Goal: Transaction & Acquisition: Book appointment/travel/reservation

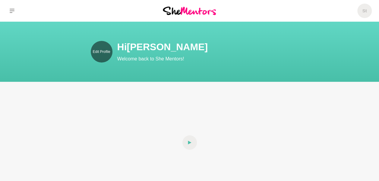
click at [108, 52] on p "Edit Profile" at bounding box center [100, 51] width 17 height 5
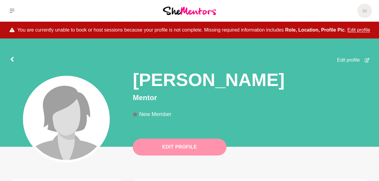
click at [172, 146] on button "Edit Profile" at bounding box center [180, 147] width 94 height 17
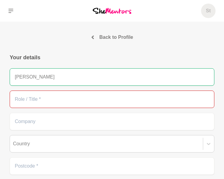
click at [31, 98] on input "text" at bounding box center [112, 99] width 204 height 17
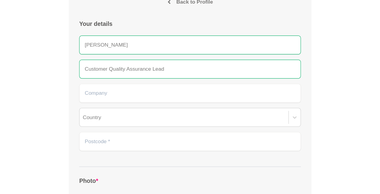
scroll to position [37, 0]
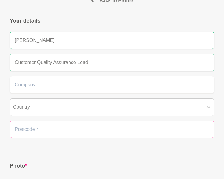
type input "Customer Quality Assurance Lead"
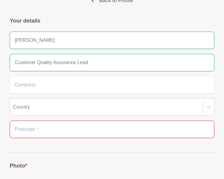
click at [29, 128] on input "text" at bounding box center [112, 129] width 204 height 17
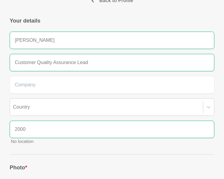
type input "2000"
click at [38, 134] on input "2000" at bounding box center [112, 129] width 204 height 17
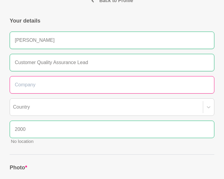
type input "Uniting"
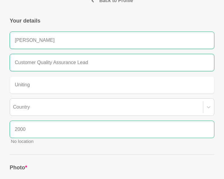
type input "[GEOGRAPHIC_DATA]"
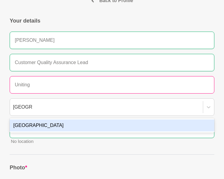
click at [40, 83] on input "Uniting" at bounding box center [112, 84] width 204 height 17
type input "Unitin"
type input "Uniti"
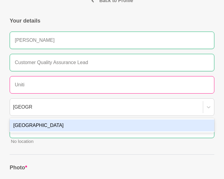
type input "Unit"
type input "Uni"
type input "Un"
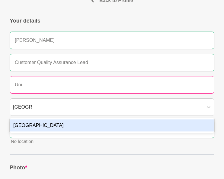
type input "Un"
type input "U"
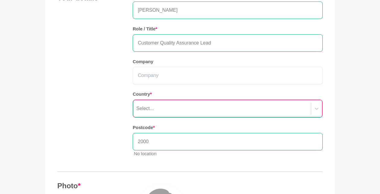
click at [197, 118] on div "Select..." at bounding box center [228, 109] width 190 height 18
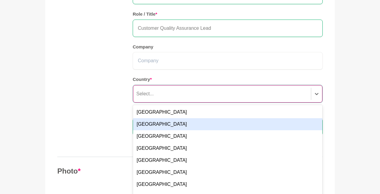
scroll to position [99, 0]
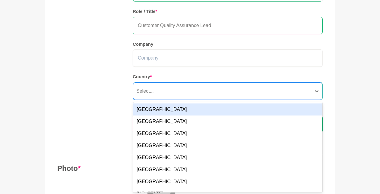
click at [189, 112] on div "[GEOGRAPHIC_DATA]" at bounding box center [227, 110] width 189 height 12
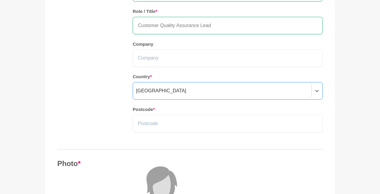
click at [91, 124] on div "Your details Name * [PERSON_NAME] Role / Title * Customer Quality Assurance Lea…" at bounding box center [189, 58] width 265 height 164
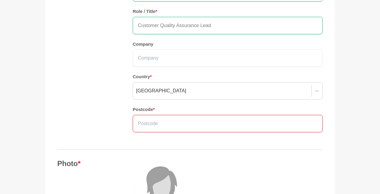
click at [146, 130] on input "text" at bounding box center [228, 123] width 190 height 17
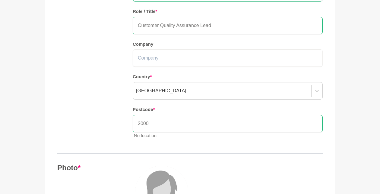
type input "2000"
click at [125, 136] on div "Your details Name * [PERSON_NAME] Role / Title * Customer Quality Assurance Lea…" at bounding box center [189, 60] width 265 height 168
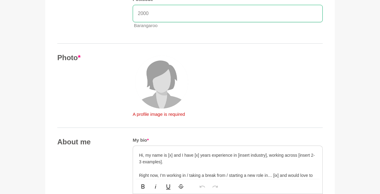
scroll to position [210, 0]
click at [156, 114] on p "A profile image is required" at bounding box center [162, 114] width 58 height 7
click at [161, 79] on img at bounding box center [161, 81] width 53 height 53
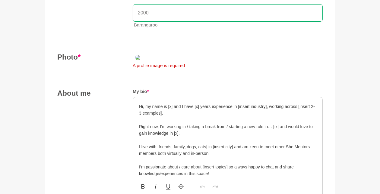
click at [179, 62] on img at bounding box center [176, 58] width 87 height 10
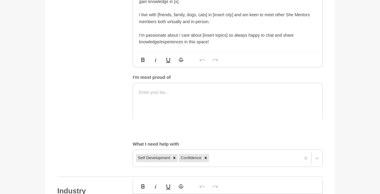
scroll to position [366, 0]
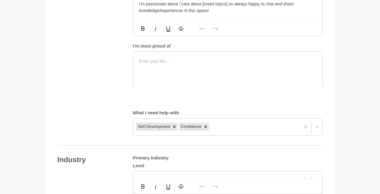
drag, startPoint x: 169, startPoint y: 54, endPoint x: 165, endPoint y: 45, distance: 9.2
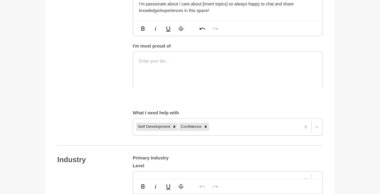
drag, startPoint x: 283, startPoint y: 54, endPoint x: 294, endPoint y: 45, distance: 13.8
drag, startPoint x: 186, startPoint y: 67, endPoint x: 209, endPoint y: 65, distance: 22.6
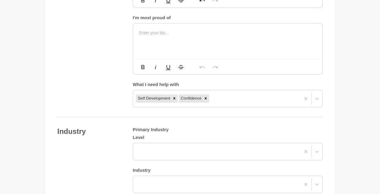
scroll to position [395, 0]
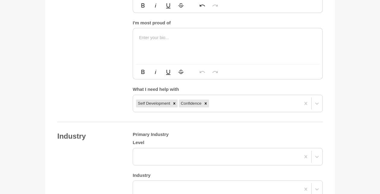
drag, startPoint x: 231, startPoint y: 91, endPoint x: 209, endPoint y: 84, distance: 23.5
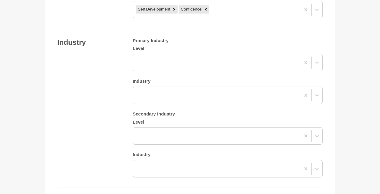
scroll to position [486, 0]
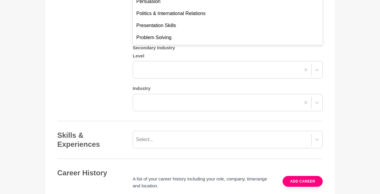
scroll to position [383, 0]
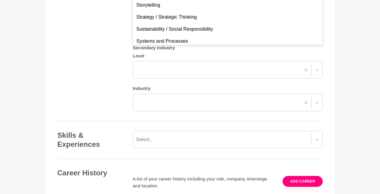
scroll to position [499, 0]
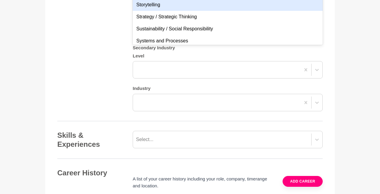
click at [180, 11] on div "Storytelling" at bounding box center [228, 5] width 190 height 12
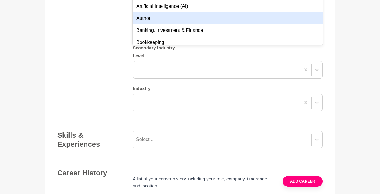
scroll to position [679, 0]
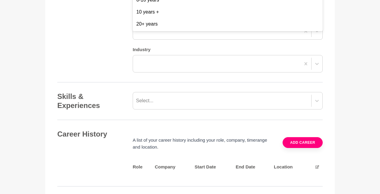
scroll to position [595, 0]
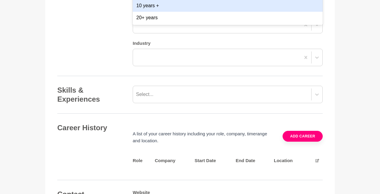
click at [168, 12] on div "10 years +" at bounding box center [228, 6] width 190 height 12
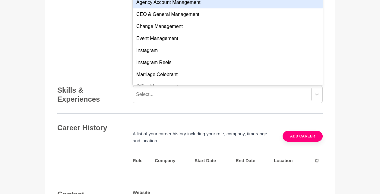
type input "a"
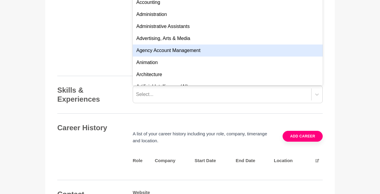
type input "hea"
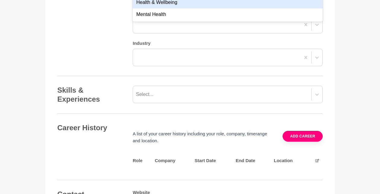
click at [174, 8] on div "Health & Wellbeing" at bounding box center [228, 2] width 190 height 12
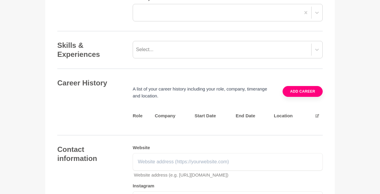
scroll to position [641, 0]
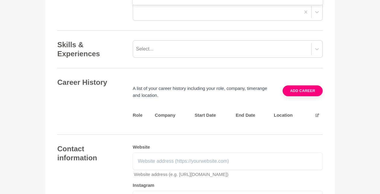
type input "p"
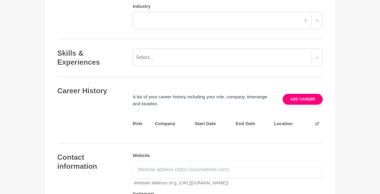
scroll to position [633, 0]
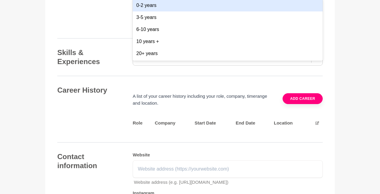
drag, startPoint x: 151, startPoint y: 93, endPoint x: 155, endPoint y: 146, distance: 53.4
click at [155, 48] on div "10 years +" at bounding box center [228, 42] width 190 height 12
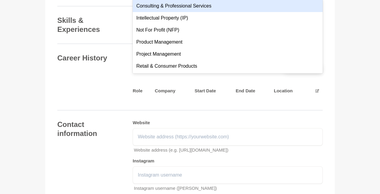
type input "proj"
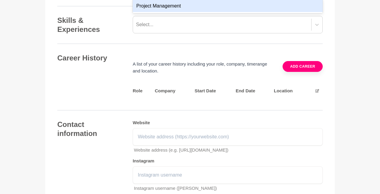
click at [156, 12] on div "Project Management" at bounding box center [228, 6] width 190 height 12
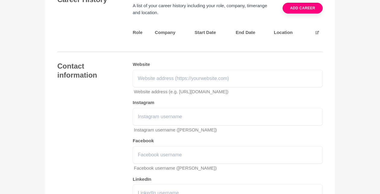
scroll to position [724, 0]
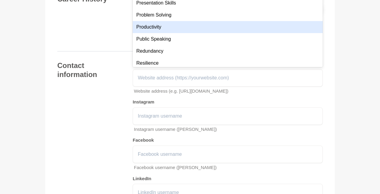
scroll to position [439, 0]
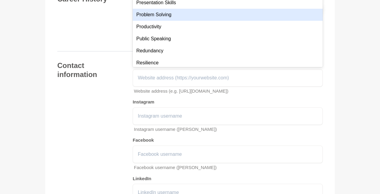
click at [93, 42] on div "Career History A list of your career history including your role, company, time…" at bounding box center [189, 18] width 265 height 47
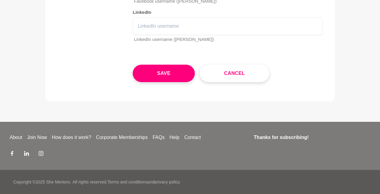
scroll to position [980, 0]
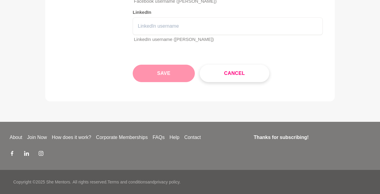
click at [160, 82] on button "Save" at bounding box center [164, 73] width 62 height 17
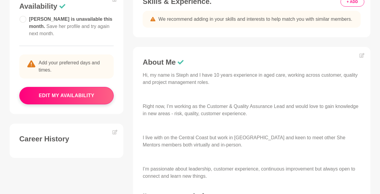
scroll to position [173, 0]
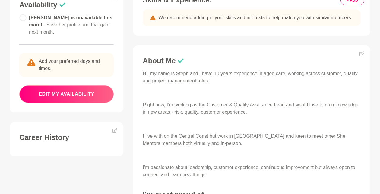
click at [68, 93] on button "edit my availability" at bounding box center [66, 94] width 94 height 17
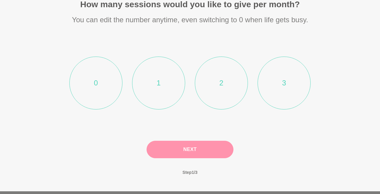
scroll to position [68, 0]
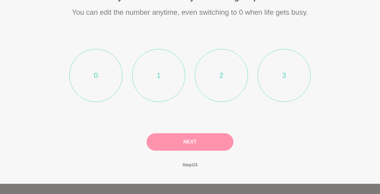
click at [225, 71] on li "2" at bounding box center [221, 75] width 53 height 53
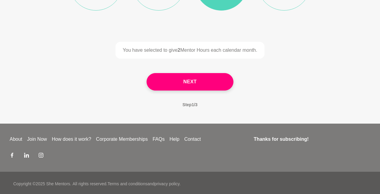
scroll to position [161, 0]
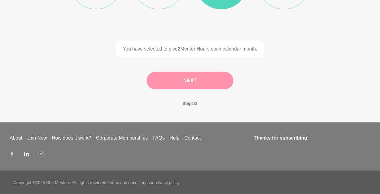
click at [194, 83] on button "Next" at bounding box center [189, 80] width 87 height 17
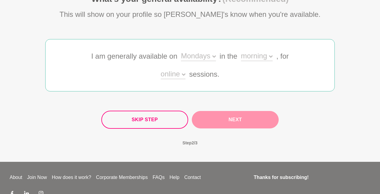
scroll to position [63, 0]
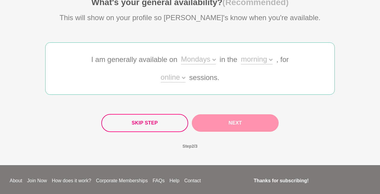
click at [209, 57] on div "Mondays" at bounding box center [198, 60] width 35 height 9
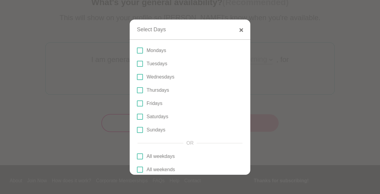
click at [155, 50] on p "Mondays" at bounding box center [156, 50] width 20 height 7
click at [137, 51] on input "Mondays" at bounding box center [137, 51] width 0 height 0
click at [157, 78] on p "Wednesdays" at bounding box center [160, 77] width 28 height 7
click at [137, 77] on input "Wednesdays" at bounding box center [137, 77] width 0 height 0
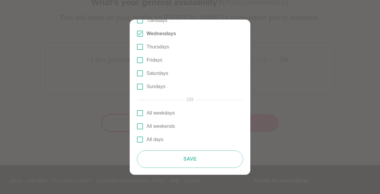
scroll to position [106, 0]
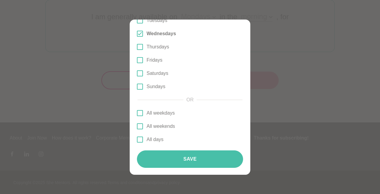
click at [194, 167] on button "Save" at bounding box center [190, 159] width 106 height 17
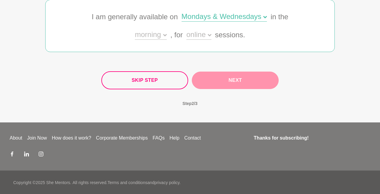
click at [161, 33] on div "morning" at bounding box center [151, 35] width 32 height 9
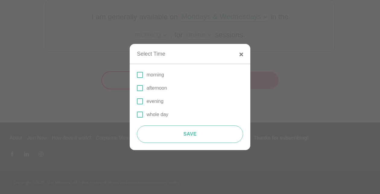
click at [149, 77] on p "morning" at bounding box center [154, 74] width 17 height 7
click at [137, 75] on input "morning" at bounding box center [137, 75] width 0 height 0
drag, startPoint x: 187, startPoint y: 135, endPoint x: 154, endPoint y: 87, distance: 58.6
click at [154, 87] on p "afternoon" at bounding box center [156, 88] width 20 height 7
click at [137, 88] on input "afternoon" at bounding box center [137, 88] width 0 height 0
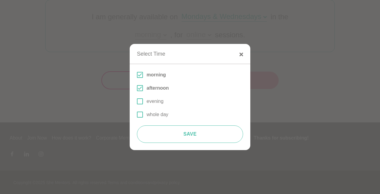
click at [152, 101] on p "evening" at bounding box center [154, 101] width 17 height 7
click at [137, 102] on input "evening" at bounding box center [137, 102] width 0 height 0
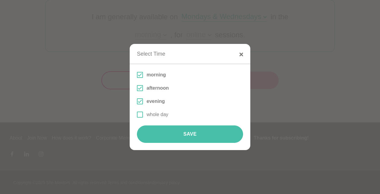
click at [182, 129] on button "Save" at bounding box center [190, 134] width 106 height 17
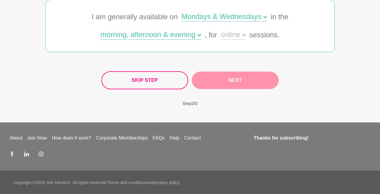
click at [236, 36] on div "online" at bounding box center [233, 35] width 25 height 9
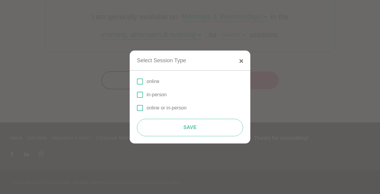
click at [155, 108] on p "online or in-person" at bounding box center [166, 108] width 40 height 7
click at [137, 108] on input "online or in-person" at bounding box center [137, 108] width 0 height 0
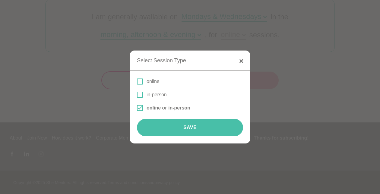
click at [188, 129] on button "Save" at bounding box center [190, 127] width 106 height 17
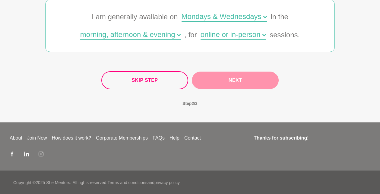
click at [239, 78] on button "Next" at bounding box center [235, 80] width 87 height 17
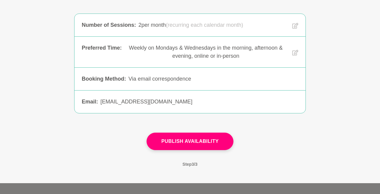
scroll to position [68, 0]
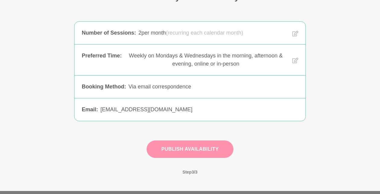
click at [185, 151] on button "Publish Availability" at bounding box center [189, 149] width 87 height 17
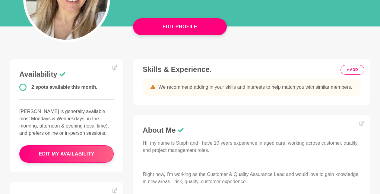
scroll to position [102, 0]
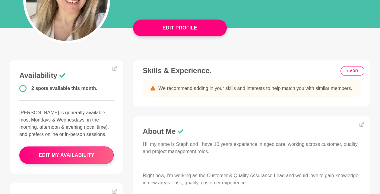
click at [349, 71] on button "+ ADD" at bounding box center [352, 71] width 24 height 10
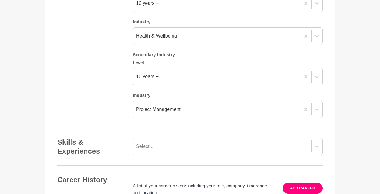
scroll to position [649, 0]
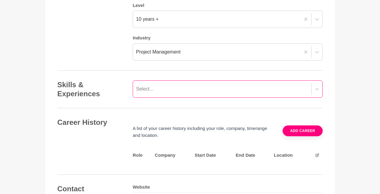
click at [156, 89] on div "Select..." at bounding box center [222, 89] width 178 height 11
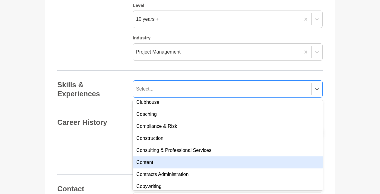
scroll to position [958, 0]
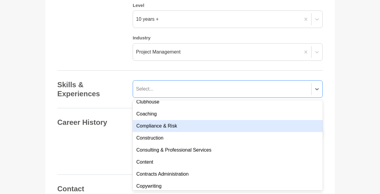
click at [167, 124] on div "Compliance & Risk" at bounding box center [228, 126] width 190 height 12
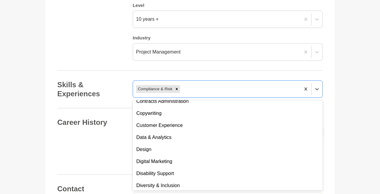
scroll to position [1017, 0]
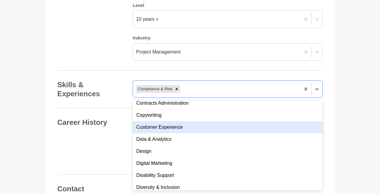
click at [173, 123] on div "Customer Experience" at bounding box center [228, 127] width 190 height 12
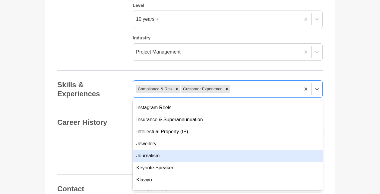
scroll to position [1387, 0]
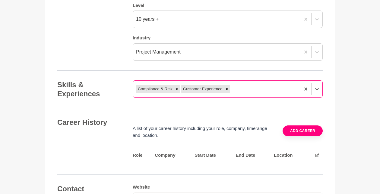
click at [254, 89] on div "Compliance & Risk Customer Experience" at bounding box center [216, 89] width 167 height 11
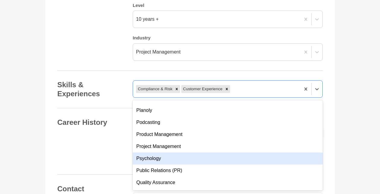
scroll to position [1930, 0]
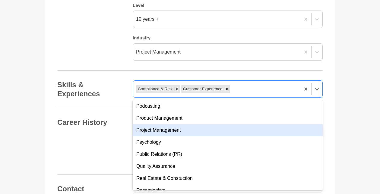
click at [181, 133] on div "Project Management" at bounding box center [228, 130] width 190 height 12
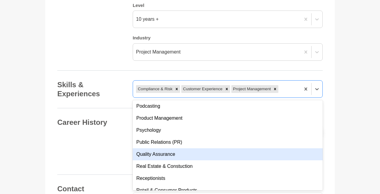
scroll to position [1933, 0]
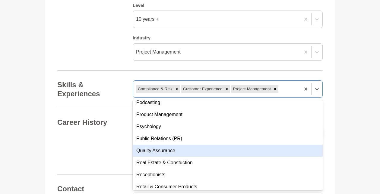
click at [172, 151] on div "Quality Assurance" at bounding box center [228, 151] width 190 height 12
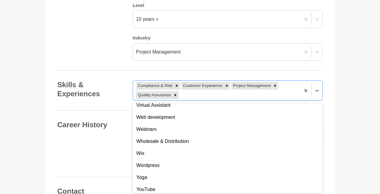
scroll to position [2286, 0]
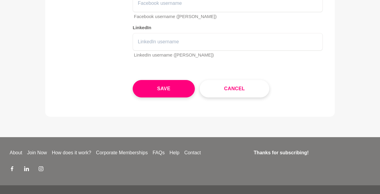
scroll to position [928, 0]
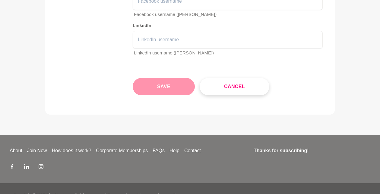
click at [174, 82] on button "Save" at bounding box center [164, 86] width 62 height 17
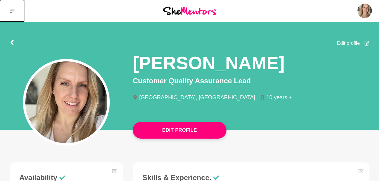
click at [11, 10] on icon at bounding box center [12, 10] width 5 height 5
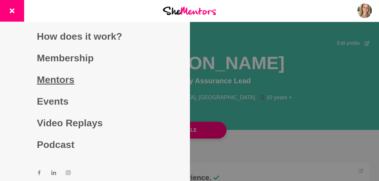
click at [69, 82] on link "Mentors" at bounding box center [95, 80] width 116 height 22
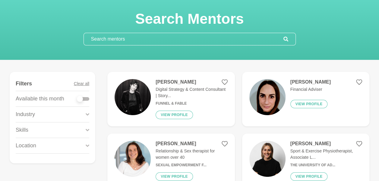
scroll to position [27, 0]
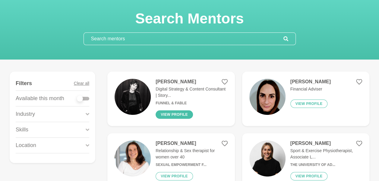
click at [174, 113] on button "View profile" at bounding box center [173, 115] width 37 height 8
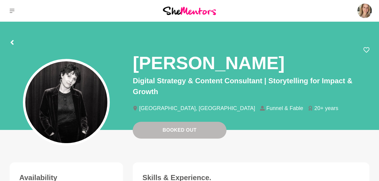
scroll to position [2, 0]
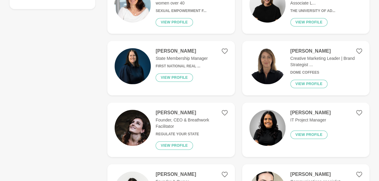
scroll to position [188, 0]
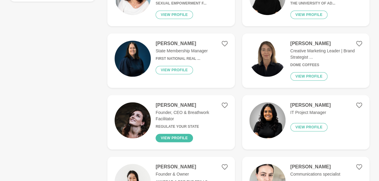
click at [172, 135] on button "View profile" at bounding box center [173, 138] width 37 height 8
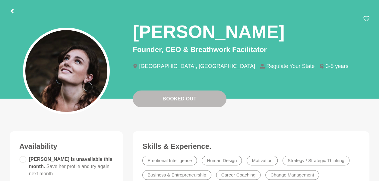
scroll to position [34, 0]
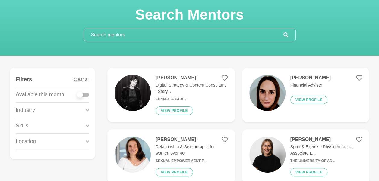
scroll to position [47, 0]
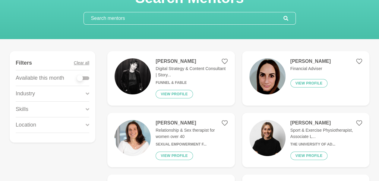
click at [81, 78] on div at bounding box center [80, 78] width 6 height 6
checkbox input "true"
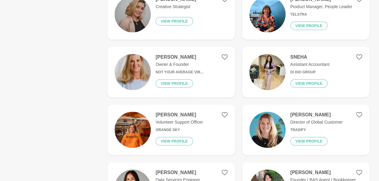
scroll to position [766, 0]
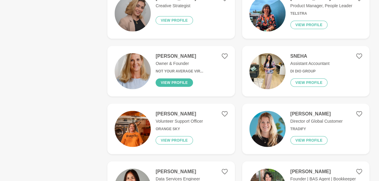
click at [172, 80] on button "View profile" at bounding box center [173, 83] width 37 height 8
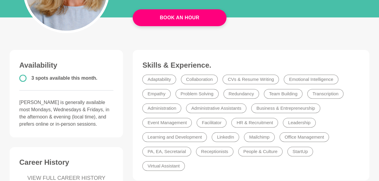
scroll to position [113, 0]
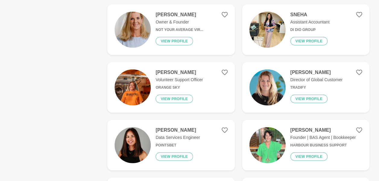
scroll to position [820, 0]
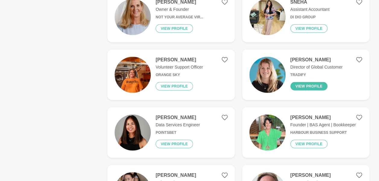
click at [308, 83] on button "View profile" at bounding box center [308, 86] width 37 height 8
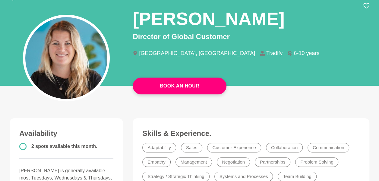
scroll to position [41, 0]
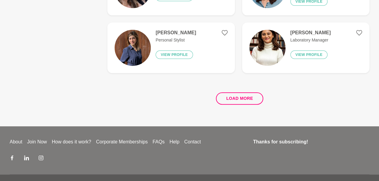
scroll to position [1211, 0]
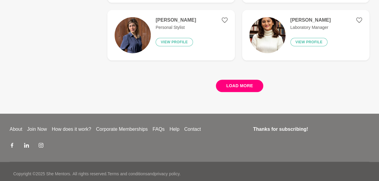
click at [253, 80] on button "Load more" at bounding box center [239, 86] width 47 height 12
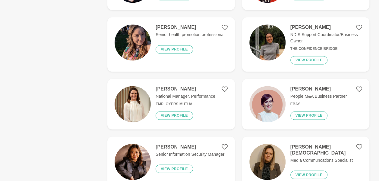
scroll to position [1559, 0]
click at [227, 83] on figure "[PERSON_NAME] National Manager, Performance Employers Mutual View profile" at bounding box center [170, 104] width 127 height 51
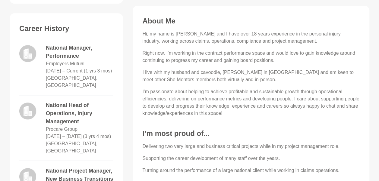
scroll to position [241, 0]
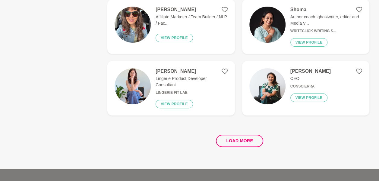
scroll to position [1229, 0]
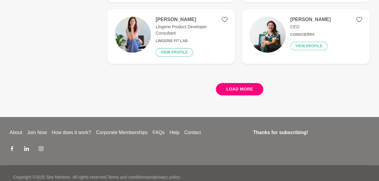
click at [228, 83] on button "Load more" at bounding box center [239, 89] width 47 height 12
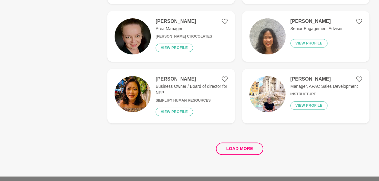
scroll to position [2415, 0]
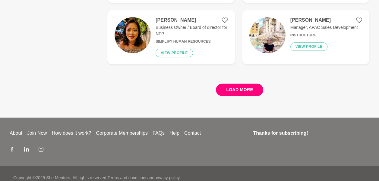
click at [238, 84] on button "Load more" at bounding box center [239, 90] width 47 height 12
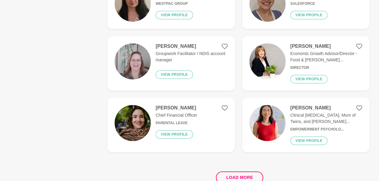
scroll to position [3564, 0]
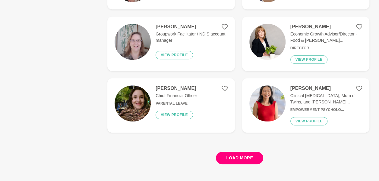
click at [236, 152] on button "Load more" at bounding box center [239, 158] width 47 height 12
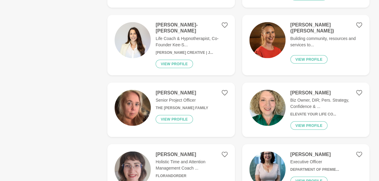
scroll to position [3939, 0]
click at [222, 89] on icon at bounding box center [224, 92] width 6 height 6
click at [225, 89] on icon at bounding box center [224, 92] width 6 height 6
click at [225, 90] on icon at bounding box center [224, 92] width 6 height 5
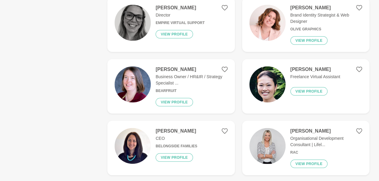
scroll to position [4225, 0]
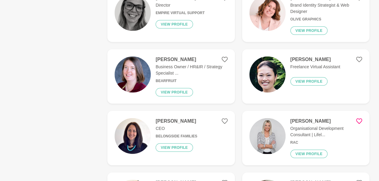
click at [357, 119] on icon at bounding box center [359, 121] width 6 height 5
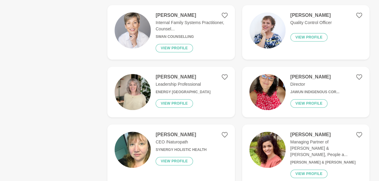
scroll to position [4761, 0]
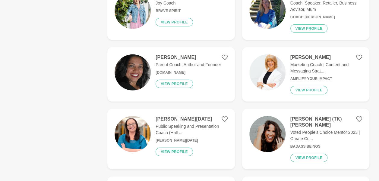
scroll to position [5390, 0]
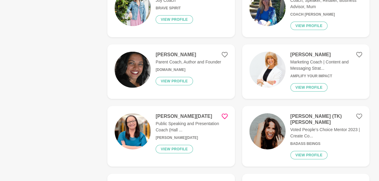
click at [225, 114] on icon at bounding box center [224, 117] width 6 height 6
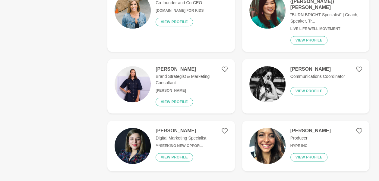
scroll to position [6004, 0]
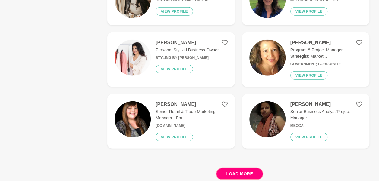
scroll to position [6453, 0]
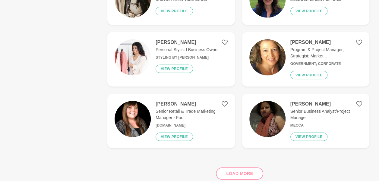
click at [241, 153] on div "Load more" at bounding box center [238, 171] width 262 height 36
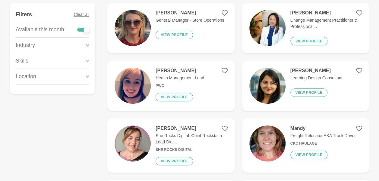
scroll to position [96, 0]
click at [87, 75] on icon at bounding box center [88, 76] width 4 height 8
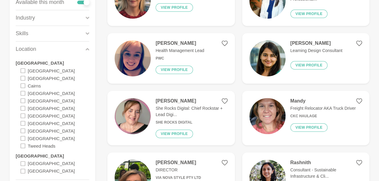
scroll to position [124, 0]
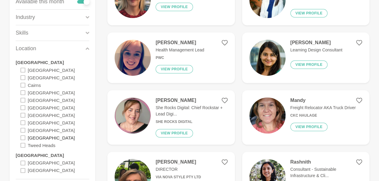
click at [35, 137] on label "[GEOGRAPHIC_DATA]" at bounding box center [51, 138] width 47 height 8
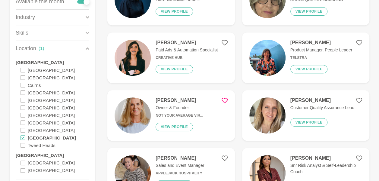
click at [224, 100] on icon at bounding box center [224, 101] width 6 height 6
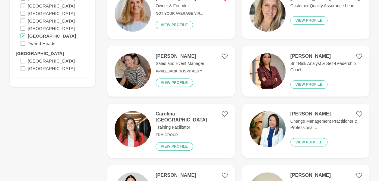
scroll to position [226, 0]
click at [359, 56] on icon at bounding box center [359, 56] width 6 height 6
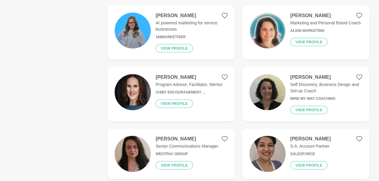
scroll to position [621, 0]
click at [225, 74] on icon at bounding box center [224, 77] width 6 height 6
click at [171, 74] on h4 "[PERSON_NAME]" at bounding box center [188, 77] width 67 height 6
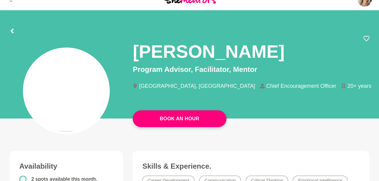
scroll to position [11, 0]
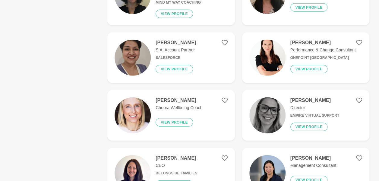
scroll to position [718, 0]
click at [359, 97] on icon at bounding box center [359, 100] width 6 height 6
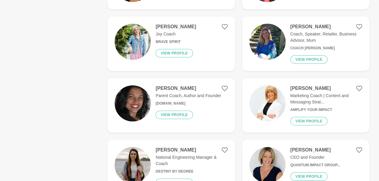
scroll to position [966, 0]
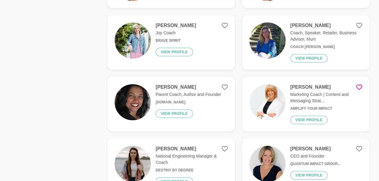
click at [359, 84] on icon at bounding box center [359, 87] width 6 height 6
click at [265, 102] on img at bounding box center [267, 102] width 36 height 36
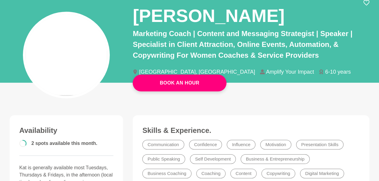
scroll to position [45, 0]
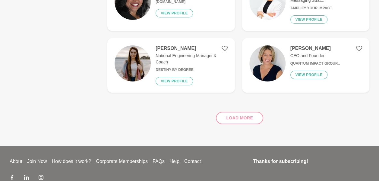
scroll to position [1067, 0]
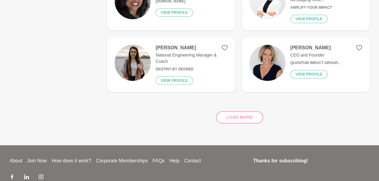
click at [246, 113] on div "Load more" at bounding box center [238, 115] width 262 height 36
click at [300, 45] on h4 "[PERSON_NAME]" at bounding box center [315, 48] width 50 height 6
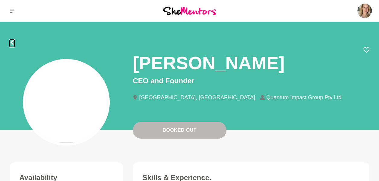
click at [12, 43] on icon at bounding box center [12, 42] width 5 height 5
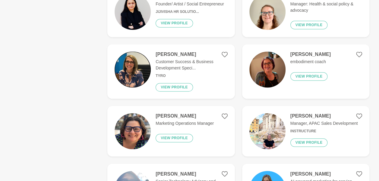
scroll to position [405, 0]
click at [174, 58] on p "Customer Success & Business Development Speci..." at bounding box center [191, 64] width 72 height 13
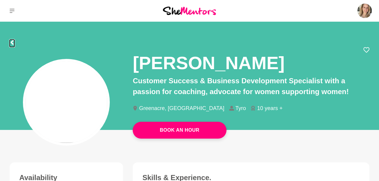
click at [10, 44] on icon at bounding box center [12, 42] width 5 height 5
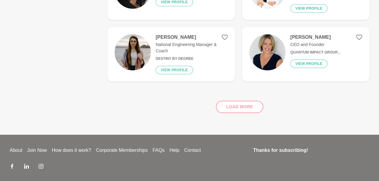
scroll to position [1078, 0]
click at [246, 101] on div "Load more" at bounding box center [238, 104] width 262 height 36
click at [245, 106] on div "Load more" at bounding box center [238, 104] width 262 height 36
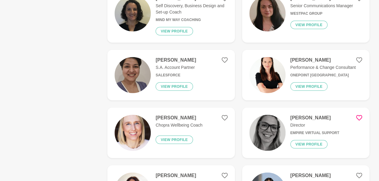
scroll to position [701, 0]
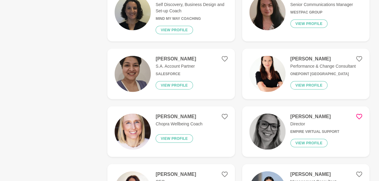
click at [308, 56] on h4 "[PERSON_NAME]" at bounding box center [322, 59] width 65 height 6
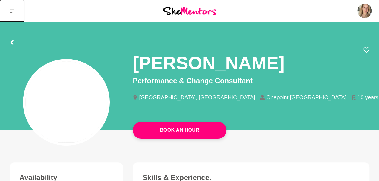
click at [11, 13] on icon at bounding box center [12, 11] width 5 height 4
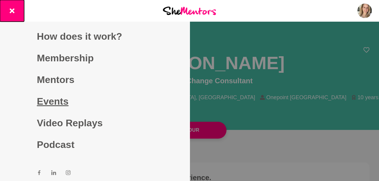
scroll to position [1, 0]
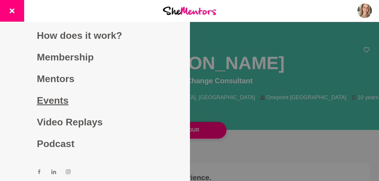
click at [60, 106] on link "Events" at bounding box center [95, 101] width 116 height 22
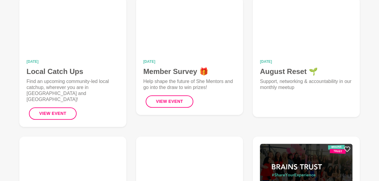
scroll to position [118, 0]
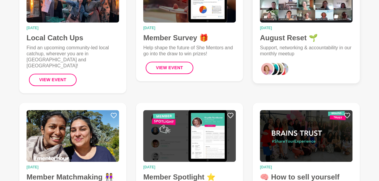
click at [290, 37] on h4 "August Reset 🌱" at bounding box center [306, 37] width 92 height 9
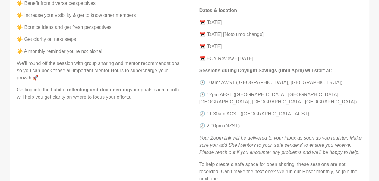
scroll to position [325, 0]
drag, startPoint x: 249, startPoint y: 23, endPoint x: 208, endPoint y: 22, distance: 40.7
click at [208, 22] on p "📅 [DATE]" at bounding box center [280, 22] width 163 height 7
copy p "es [DATE]"
click at [208, 24] on p "📅 [DATE]" at bounding box center [280, 22] width 163 height 7
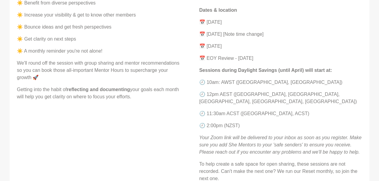
click at [251, 23] on p "📅 [DATE]" at bounding box center [280, 22] width 163 height 7
drag, startPoint x: 247, startPoint y: 22, endPoint x: 207, endPoint y: 23, distance: 40.1
click at [207, 23] on p "📅 [DATE]" at bounding box center [280, 22] width 163 height 7
copy p "ues [DATE]"
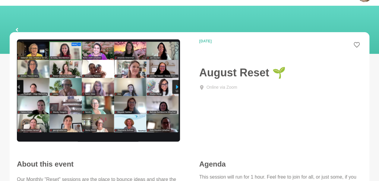
scroll to position [0, 0]
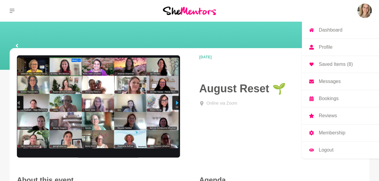
click at [366, 11] on img at bounding box center [364, 11] width 14 height 14
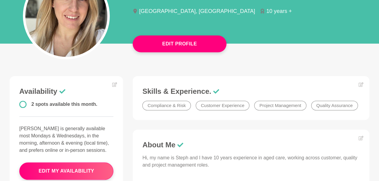
scroll to position [37, 0]
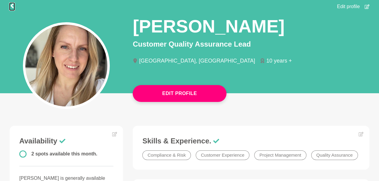
click at [10, 7] on icon at bounding box center [12, 5] width 5 height 5
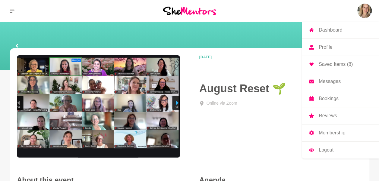
click at [342, 63] on p "Saved Items (8)" at bounding box center [335, 64] width 34 height 5
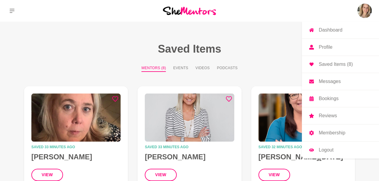
click at [331, 29] on p "Dashboard" at bounding box center [330, 30] width 24 height 5
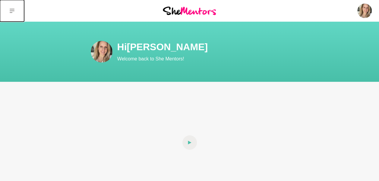
click at [13, 10] on icon at bounding box center [12, 10] width 5 height 5
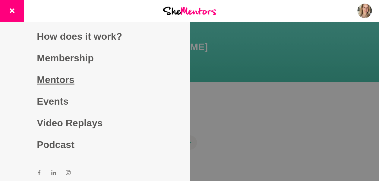
click at [61, 81] on link "Mentors" at bounding box center [95, 80] width 116 height 22
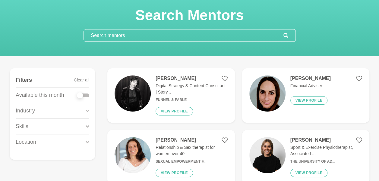
scroll to position [25, 0]
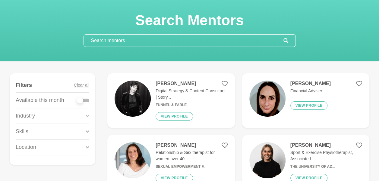
click at [148, 39] on input "text" at bounding box center [183, 41] width 199 height 12
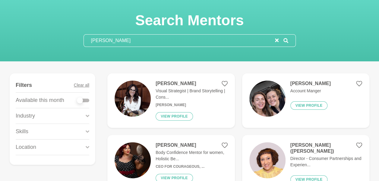
type input "[PERSON_NAME]"
click at [176, 83] on h4 "[PERSON_NAME]" at bounding box center [191, 84] width 72 height 6
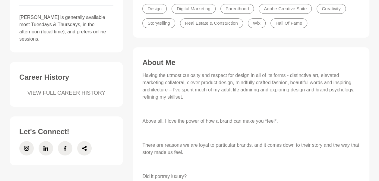
scroll to position [202, 0]
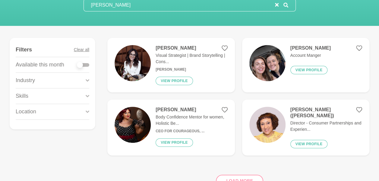
scroll to position [61, 0]
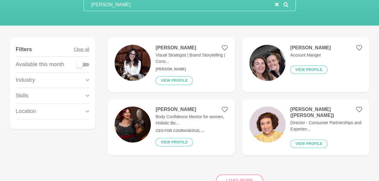
click at [309, 109] on h4 "[PERSON_NAME] ([PERSON_NAME])" at bounding box center [326, 113] width 72 height 12
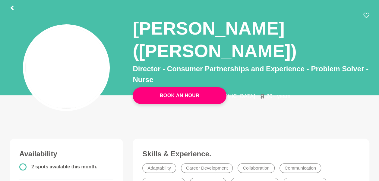
scroll to position [34, 0]
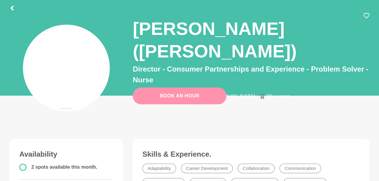
click at [175, 99] on link "Book An Hour" at bounding box center [180, 96] width 94 height 17
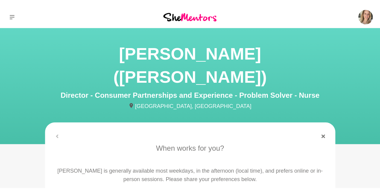
scroll to position [82, 0]
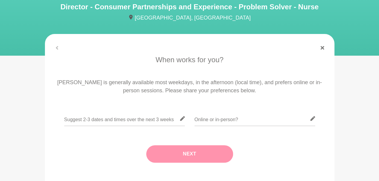
click at [184, 116] on icon at bounding box center [182, 118] width 5 height 5
click at [73, 133] on div "Next" at bounding box center [189, 154] width 272 height 42
click at [140, 111] on input "text" at bounding box center [124, 118] width 121 height 15
click at [151, 111] on input "text" at bounding box center [124, 118] width 121 height 15
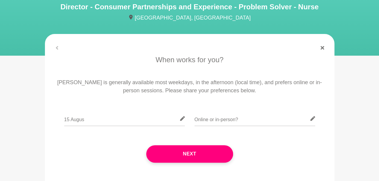
click at [181, 116] on icon at bounding box center [182, 118] width 5 height 5
click at [138, 111] on input "15 Augus" at bounding box center [124, 118] width 121 height 15
drag, startPoint x: 112, startPoint y: 89, endPoint x: 57, endPoint y: 92, distance: 55.2
click at [57, 111] on div "[DATE] - 2pm;" at bounding box center [189, 122] width 272 height 22
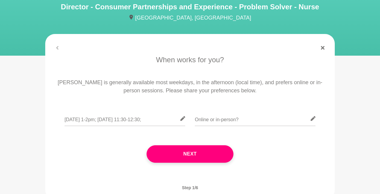
click at [72, 133] on div "Next" at bounding box center [190, 154] width 272 height 42
click at [165, 111] on input "[DATE] 1-2pm; [DATE] 11:30-12:30;" at bounding box center [124, 118] width 121 height 15
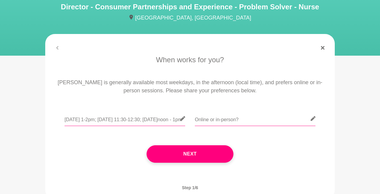
type input "[DATE] 1-2pm; [DATE] 11:30-12:30; [DATE]noon - 1pm"
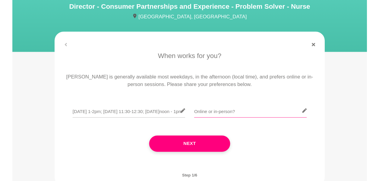
scroll to position [0, 0]
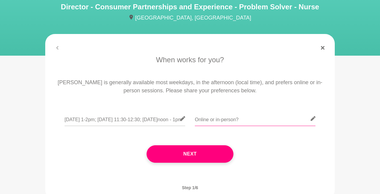
click at [224, 111] on input "text" at bounding box center [255, 118] width 121 height 15
type input "I"
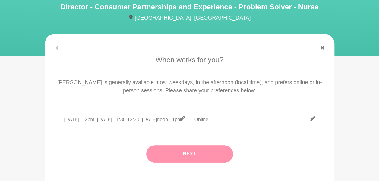
type input "Online"
click at [193, 146] on button "Next" at bounding box center [189, 154] width 87 height 17
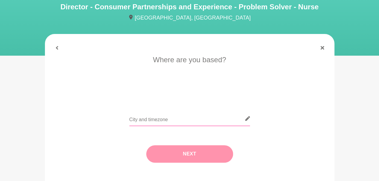
click at [158, 111] on input "text" at bounding box center [189, 118] width 121 height 15
type input "[GEOGRAPHIC_DATA]"
click at [177, 146] on button "Next" at bounding box center [189, 154] width 87 height 17
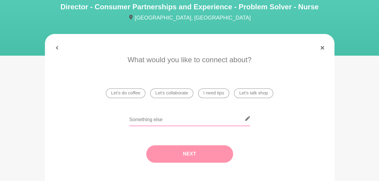
click at [174, 111] on input "text" at bounding box center [189, 118] width 121 height 15
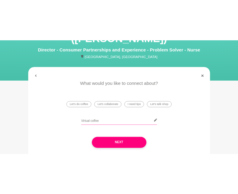
scroll to position [74, 0]
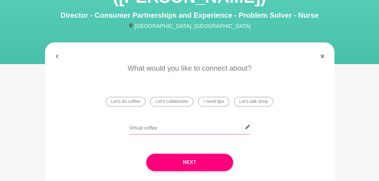
drag, startPoint x: 167, startPoint y: 111, endPoint x: 121, endPoint y: 114, distance: 45.6
drag, startPoint x: 121, startPoint y: 114, endPoint x: 126, endPoint y: 108, distance: 7.3
click at [95, 120] on div "Virtual coffee" at bounding box center [189, 131] width 272 height 22
drag, startPoint x: 130, startPoint y: 105, endPoint x: 121, endPoint y: 103, distance: 9.9
click at [121, 120] on div "Virtual coffee" at bounding box center [189, 131] width 272 height 22
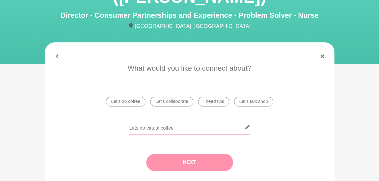
type input "Lets do virtual coffee"
click at [179, 154] on button "Next" at bounding box center [189, 162] width 87 height 17
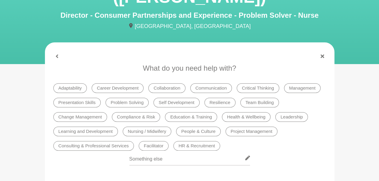
click at [296, 112] on li "Leadership" at bounding box center [291, 117] width 33 height 10
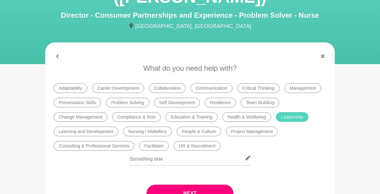
click at [234, 42] on figure "When works for you? [PERSON_NAME] is generally available most weekdays, in the …" at bounding box center [189, 140] width 289 height 197
click at [143, 112] on li "Compliance & Risk" at bounding box center [136, 117] width 49 height 10
click at [181, 98] on li "Self Development" at bounding box center [177, 103] width 46 height 10
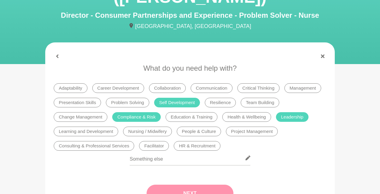
click at [189, 181] on button "Next" at bounding box center [189, 193] width 87 height 17
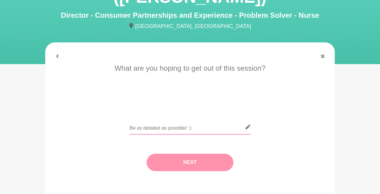
click at [165, 120] on input "text" at bounding box center [190, 127] width 121 height 15
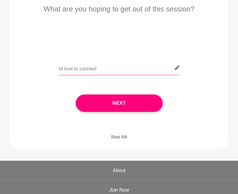
click at [133, 67] on input "Id love to connect" at bounding box center [119, 68] width 121 height 15
click at [116, 70] on input "Id love to connect" at bounding box center [119, 68] width 121 height 15
click at [118, 67] on input "Id love to connect" at bounding box center [119, 68] width 121 height 15
click at [122, 68] on input "Id love to connect" at bounding box center [119, 68] width 121 height 15
type input "I"
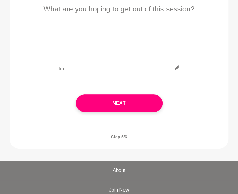
type input "I"
click at [87, 65] on input "I'd love" at bounding box center [119, 68] width 121 height 15
click at [88, 73] on input "I'd love" at bounding box center [119, 68] width 121 height 15
click at [98, 68] on input "I'd love to connect to" at bounding box center [119, 68] width 121 height 15
drag, startPoint x: 109, startPoint y: 70, endPoint x: 55, endPoint y: 67, distance: 54.3
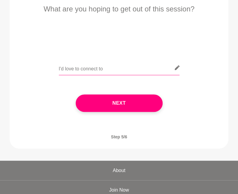
click at [55, 67] on div "I'd love to connect to" at bounding box center [119, 72] width 202 height 22
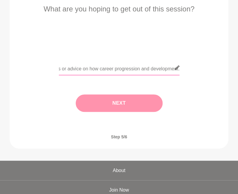
type input "Id lvoe to conenct based on a recommendation from the initial she mentors coffe…"
click at [111, 107] on button "Next" at bounding box center [119, 103] width 87 height 17
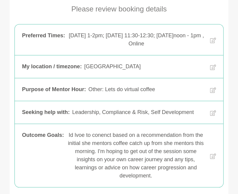
scroll to position [167, 0]
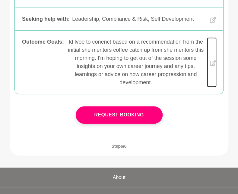
click at [212, 63] on icon at bounding box center [213, 63] width 6 height 48
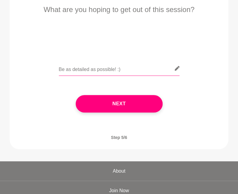
scroll to position [71, 0]
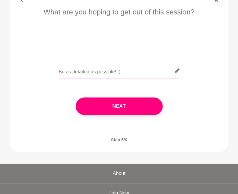
click at [124, 72] on input "text" at bounding box center [119, 71] width 121 height 15
click at [113, 71] on input "text" at bounding box center [119, 71] width 121 height 15
click at [104, 73] on input "I'd love to connect" at bounding box center [119, 71] width 121 height 15
type input "I'd love to connect and learn from you any advice, tips or learnings based on y…"
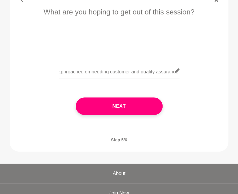
scroll to position [0, 0]
click at [101, 138] on nav "Step 5/6 Next" at bounding box center [119, 140] width 218 height 24
click at [102, 74] on input "I'd love to connect and learn from you any advice, tips or learnings based on y…" at bounding box center [119, 71] width 121 height 15
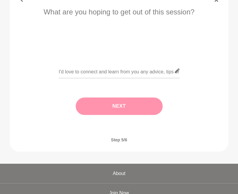
click at [120, 104] on button "Next" at bounding box center [119, 106] width 87 height 17
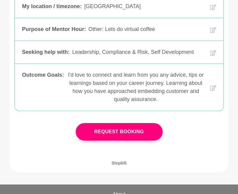
scroll to position [136, 0]
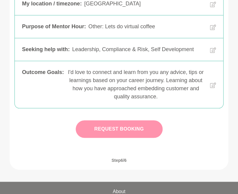
click at [114, 129] on button "Request Booking" at bounding box center [119, 129] width 87 height 17
